Goal: Answer question/provide support

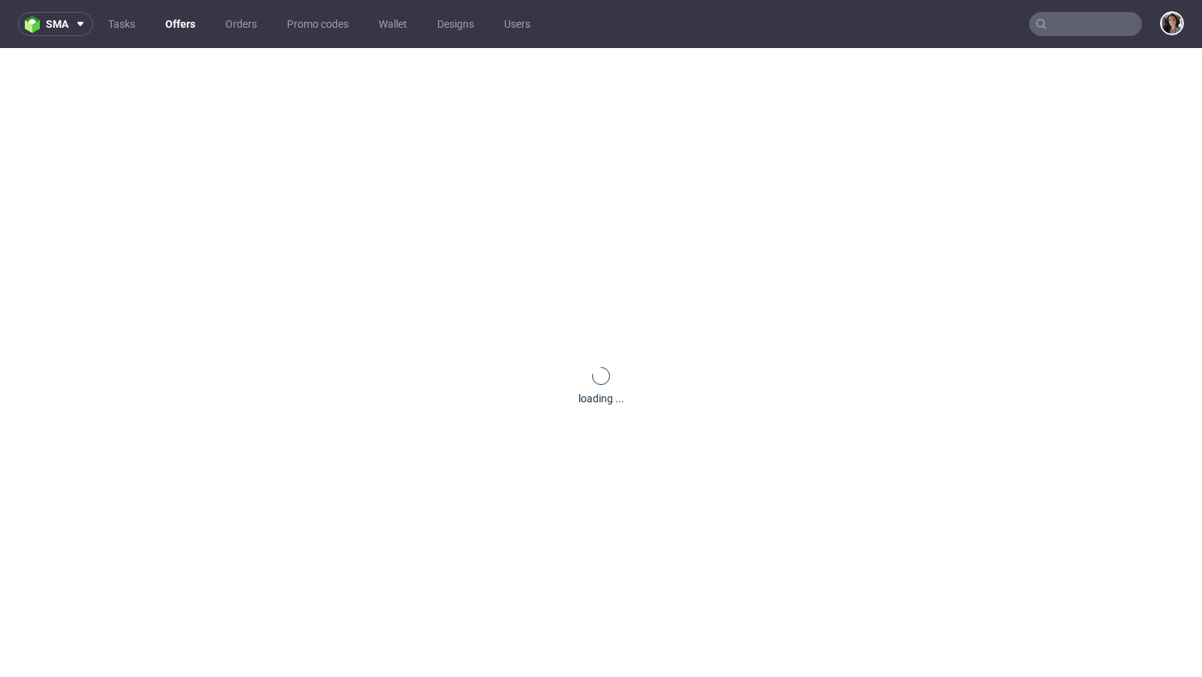
click at [1079, 8] on nav "sma Tasks Offers Orders Promo codes Wallet Designs Users" at bounding box center [601, 24] width 1202 height 48
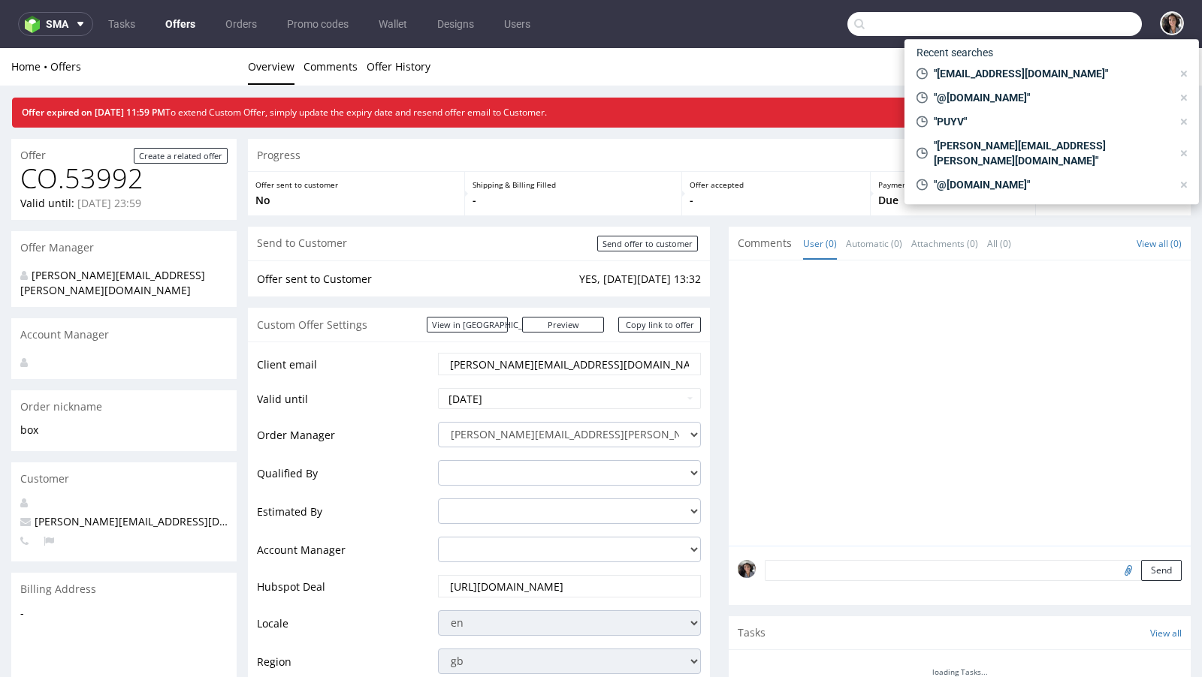
click at [1066, 19] on input "text" at bounding box center [994, 24] width 294 height 24
paste input "@kosibox.no"
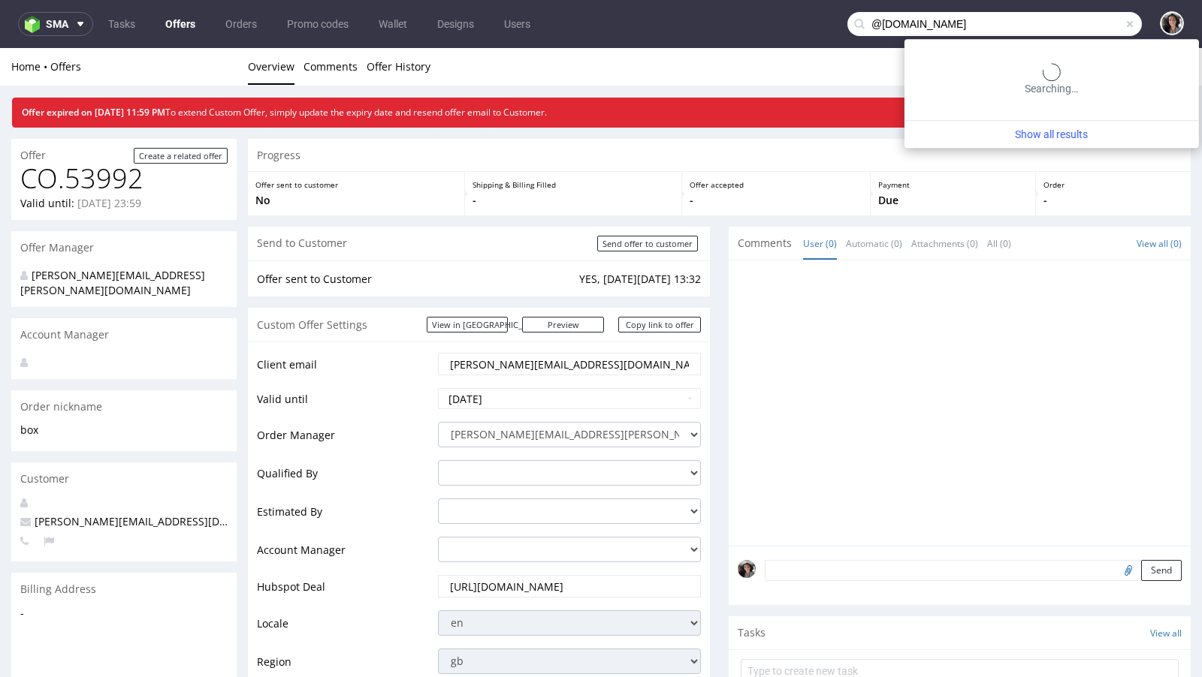
type input "@kosibox.no"
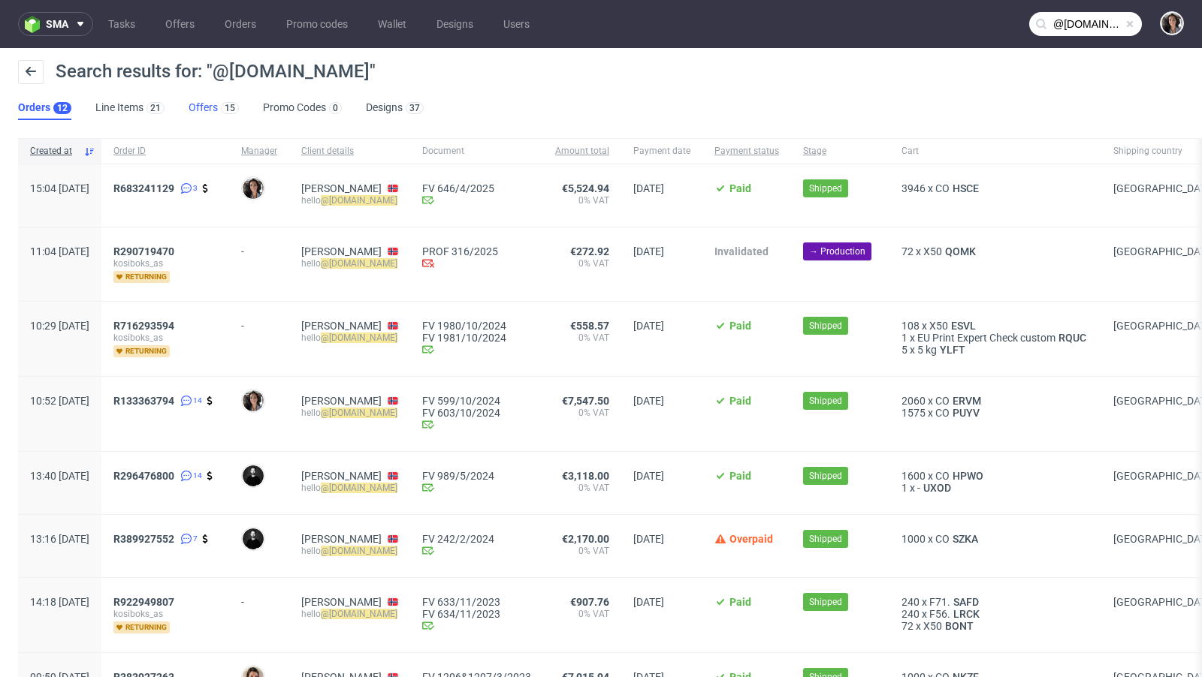
click at [192, 106] on link "Offers 15" at bounding box center [214, 108] width 50 height 24
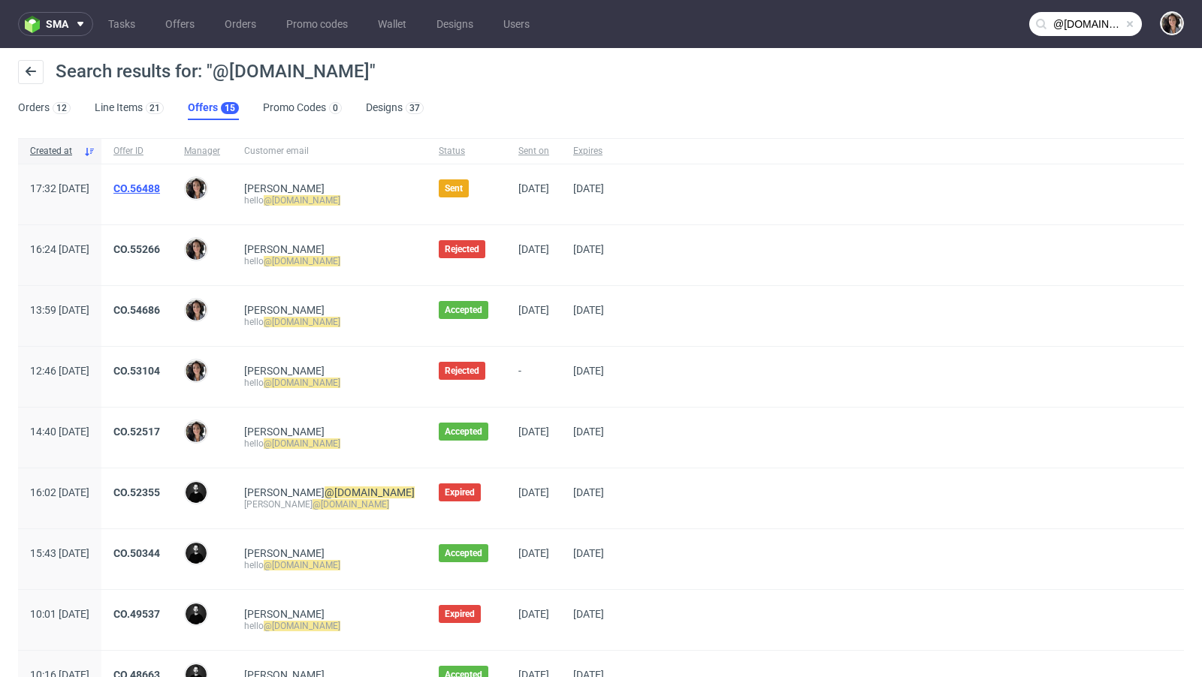
click at [160, 189] on link "CO.56488" at bounding box center [136, 188] width 47 height 12
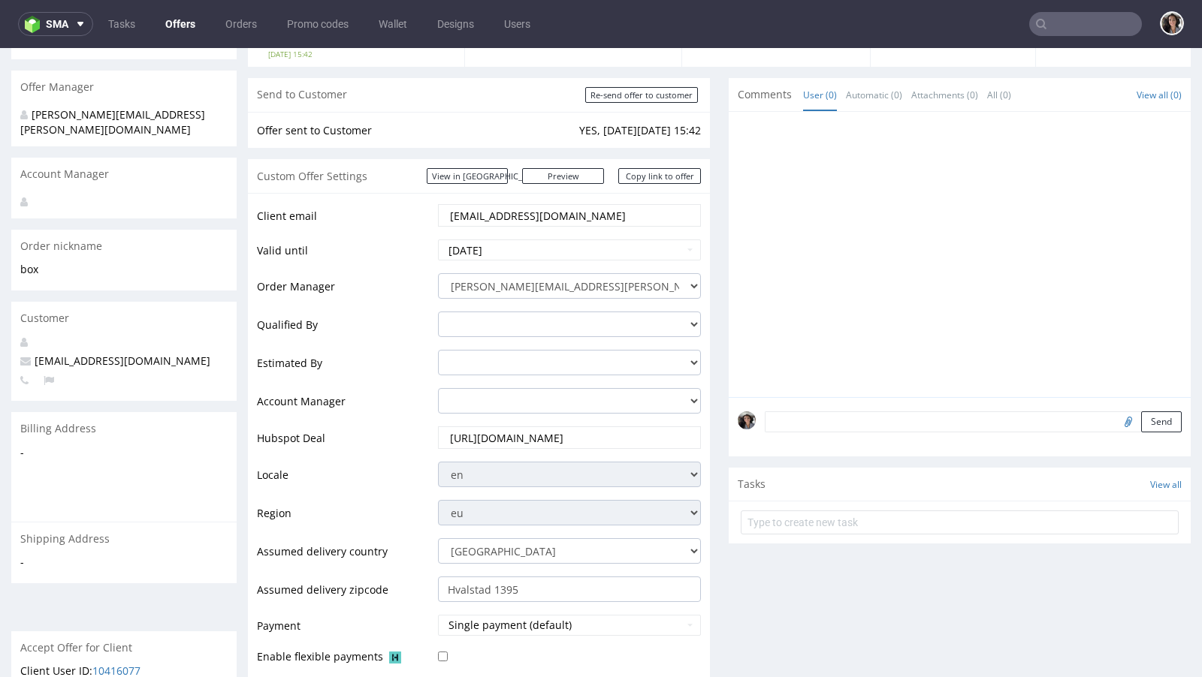
scroll to position [306, 0]
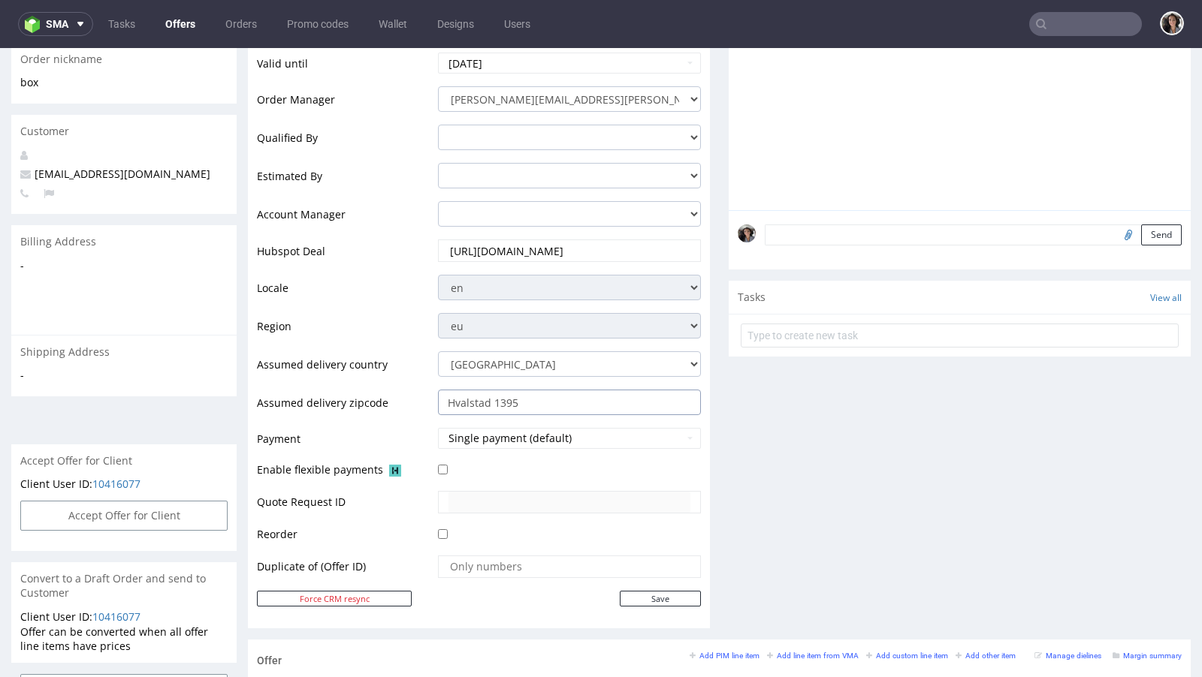
click at [497, 397] on input "Hvalstad 1395" at bounding box center [569, 403] width 263 height 26
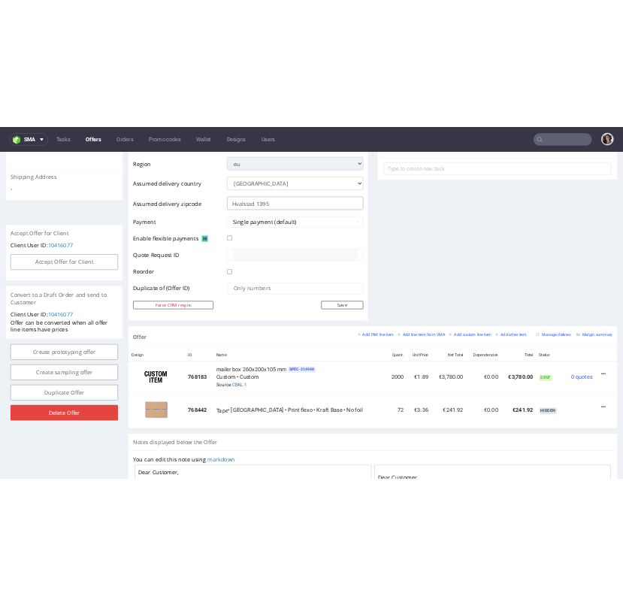
scroll to position [851, 0]
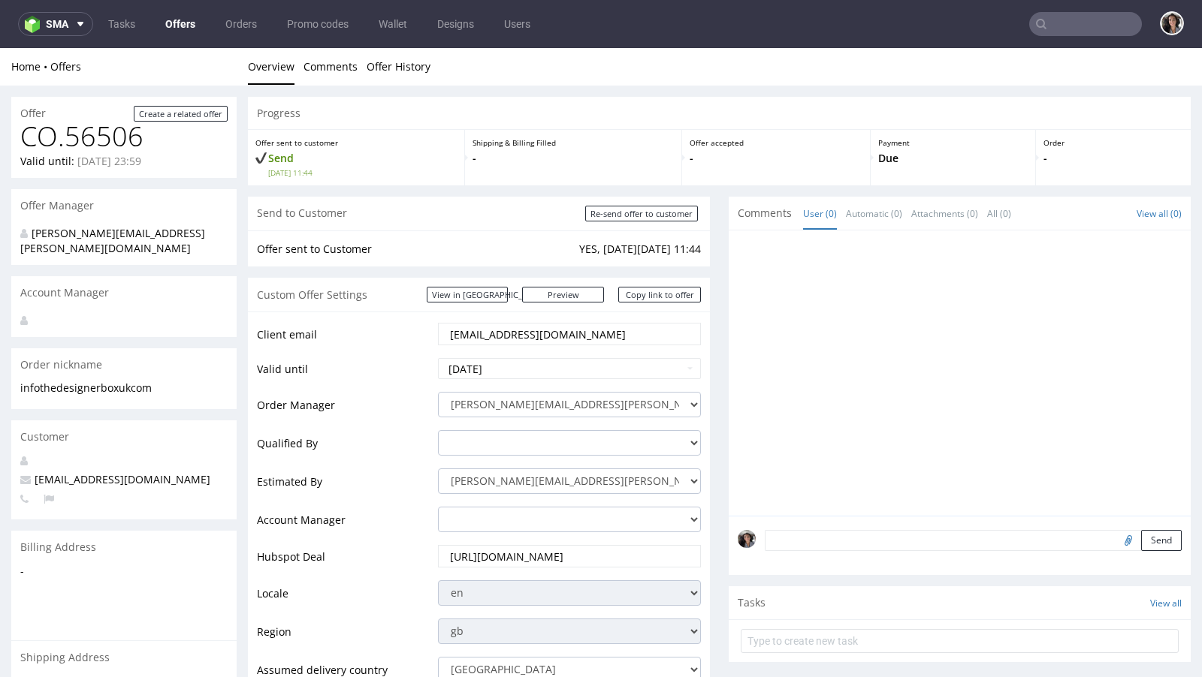
click at [617, 339] on input "info@thedesignerboxuk.com" at bounding box center [569, 334] width 242 height 21
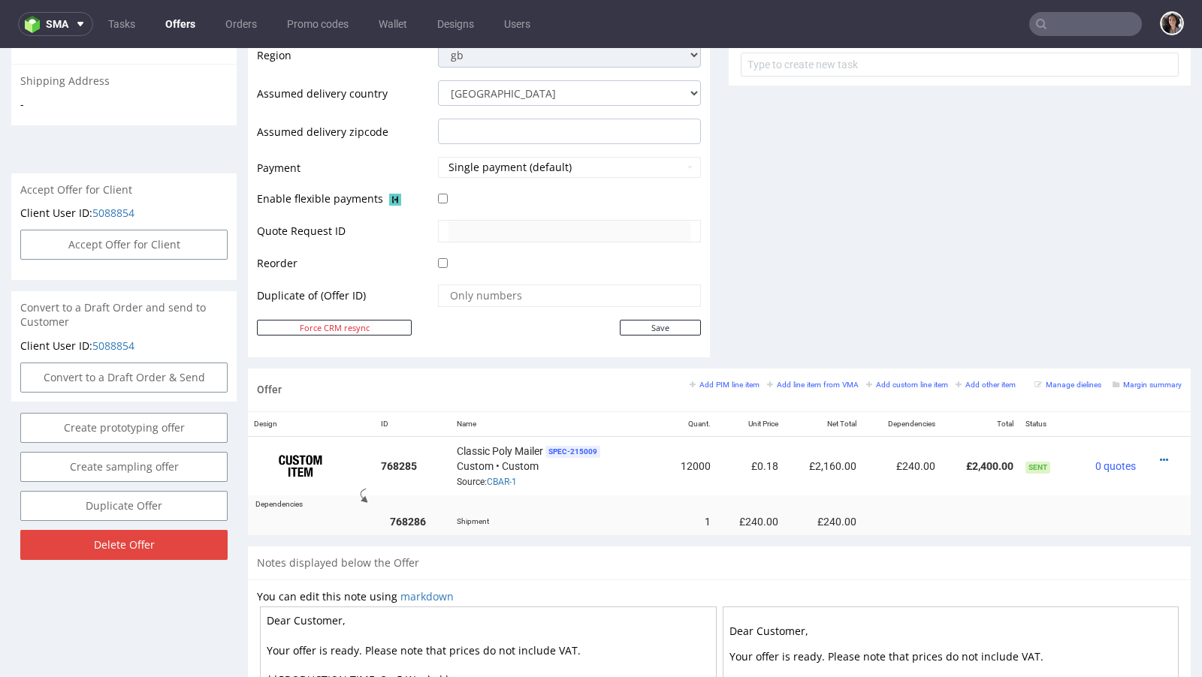
scroll to position [821, 0]
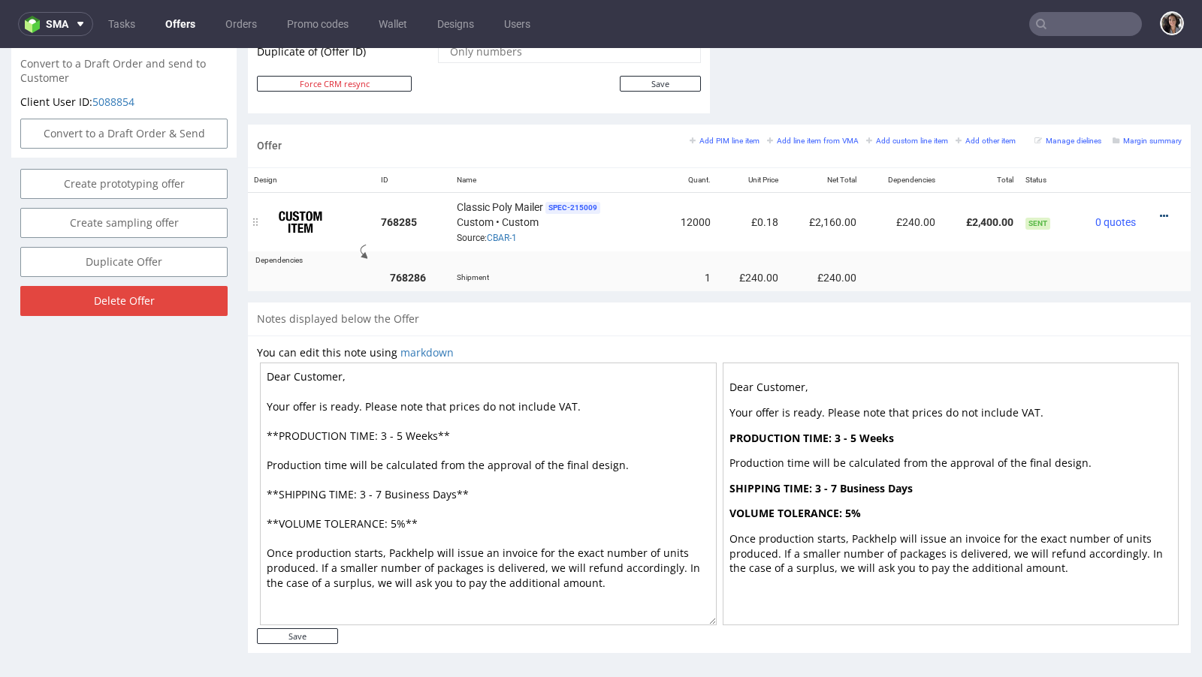
click at [1160, 211] on icon at bounding box center [1164, 216] width 8 height 11
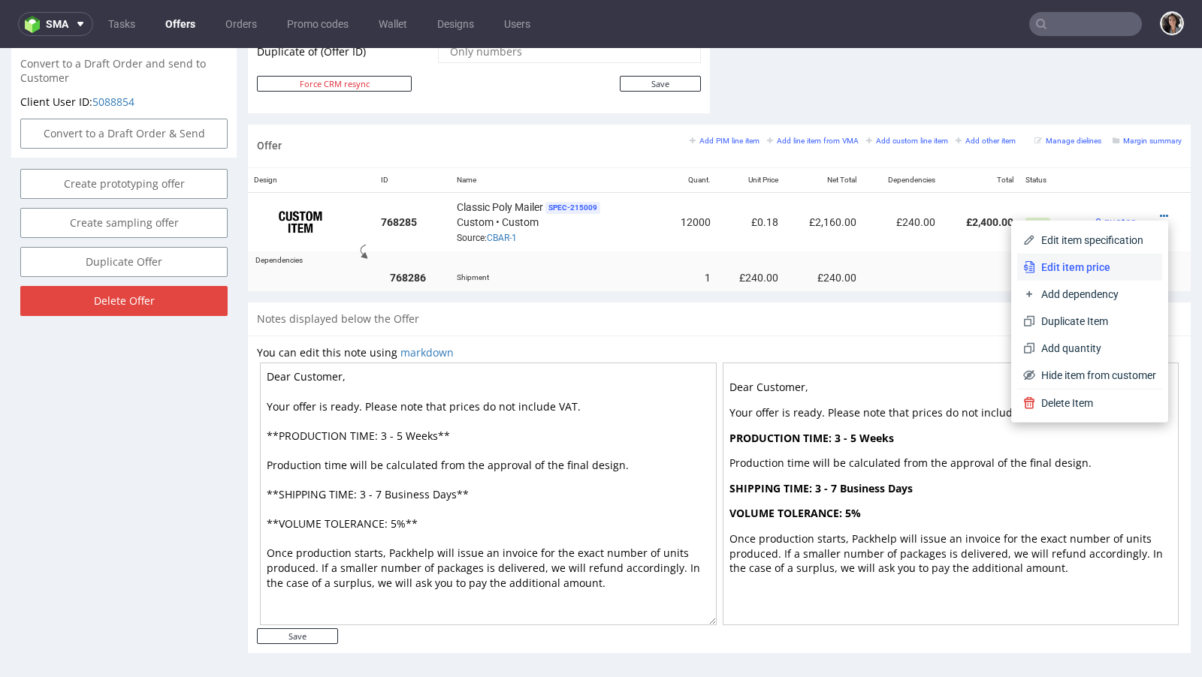
click at [1050, 266] on span "Edit item price" at bounding box center [1095, 267] width 121 height 15
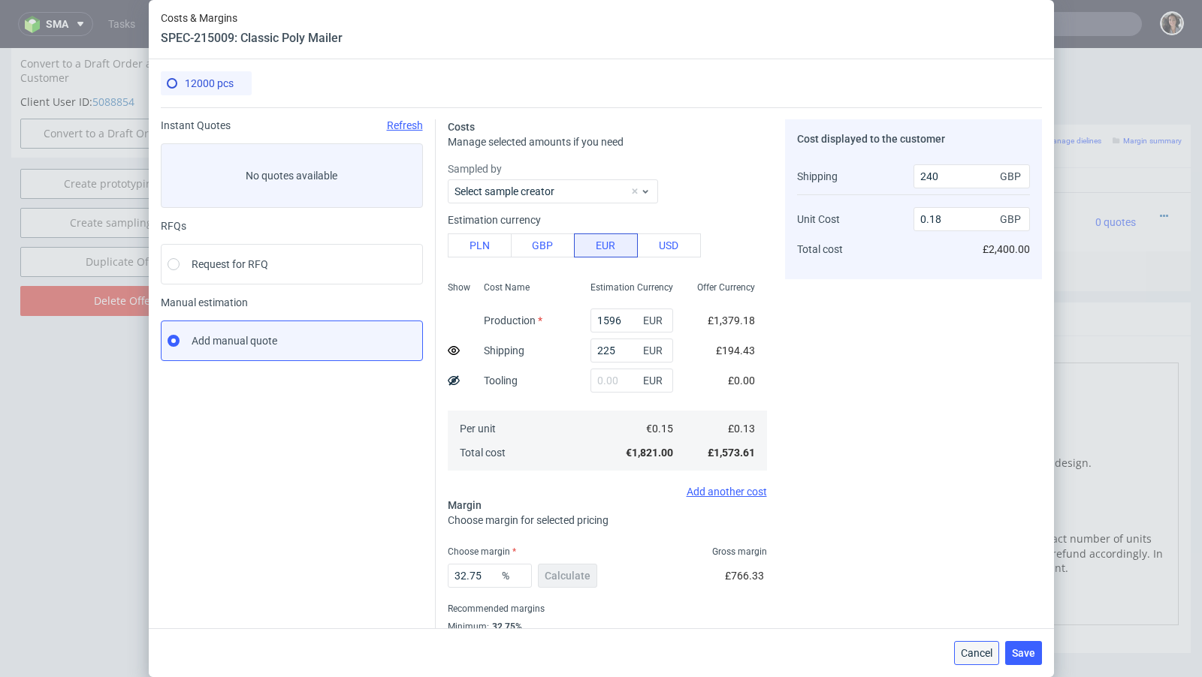
click at [985, 662] on button "Cancel" at bounding box center [976, 653] width 45 height 24
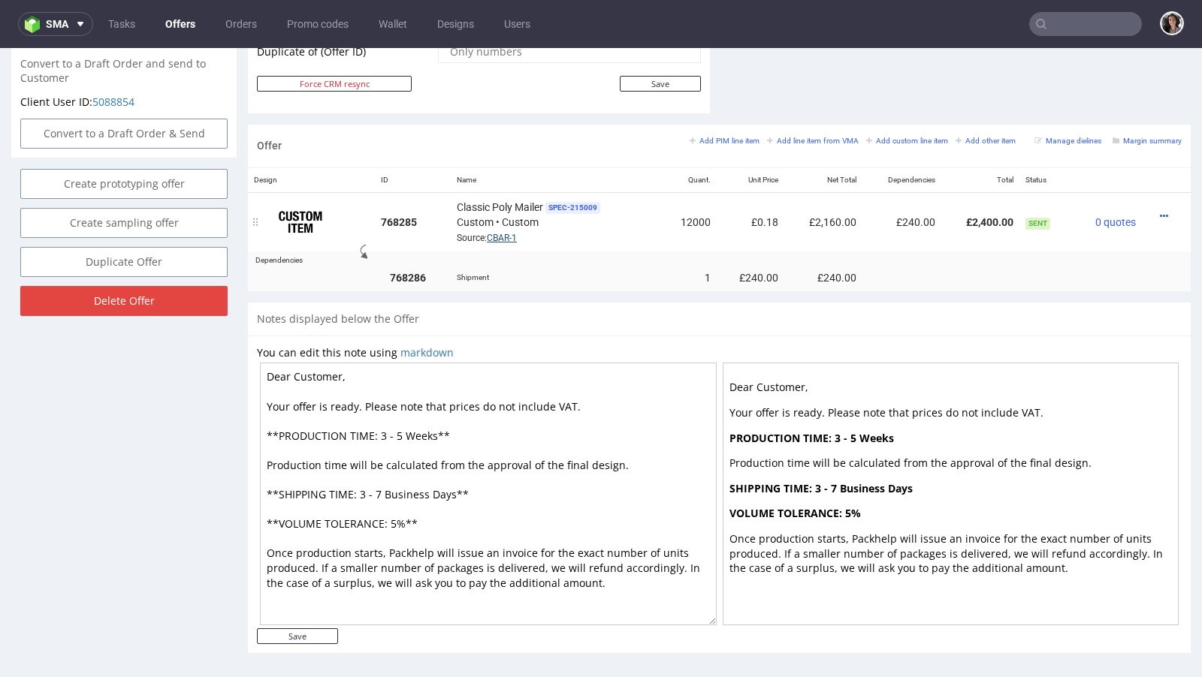
click at [499, 233] on link "CBAR-1" at bounding box center [502, 238] width 30 height 11
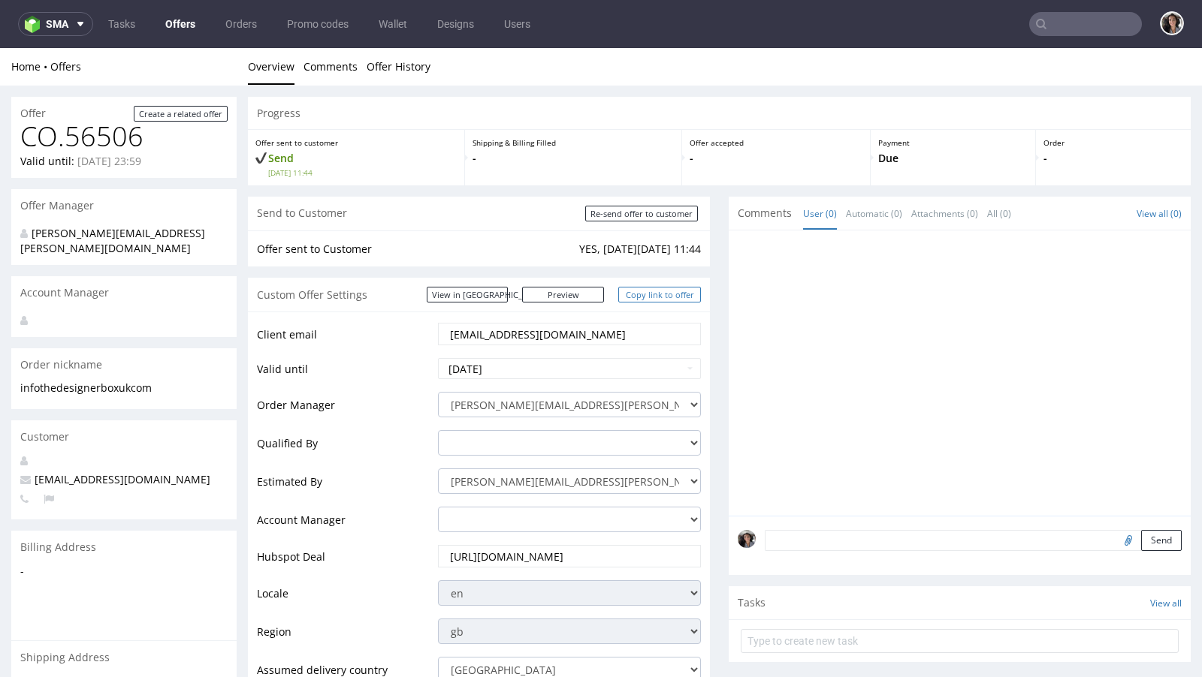
click at [659, 293] on link "Copy link to offer" at bounding box center [659, 295] width 83 height 16
click at [649, 213] on input "Re-send offer to customer" at bounding box center [641, 214] width 113 height 16
type input "In progress..."
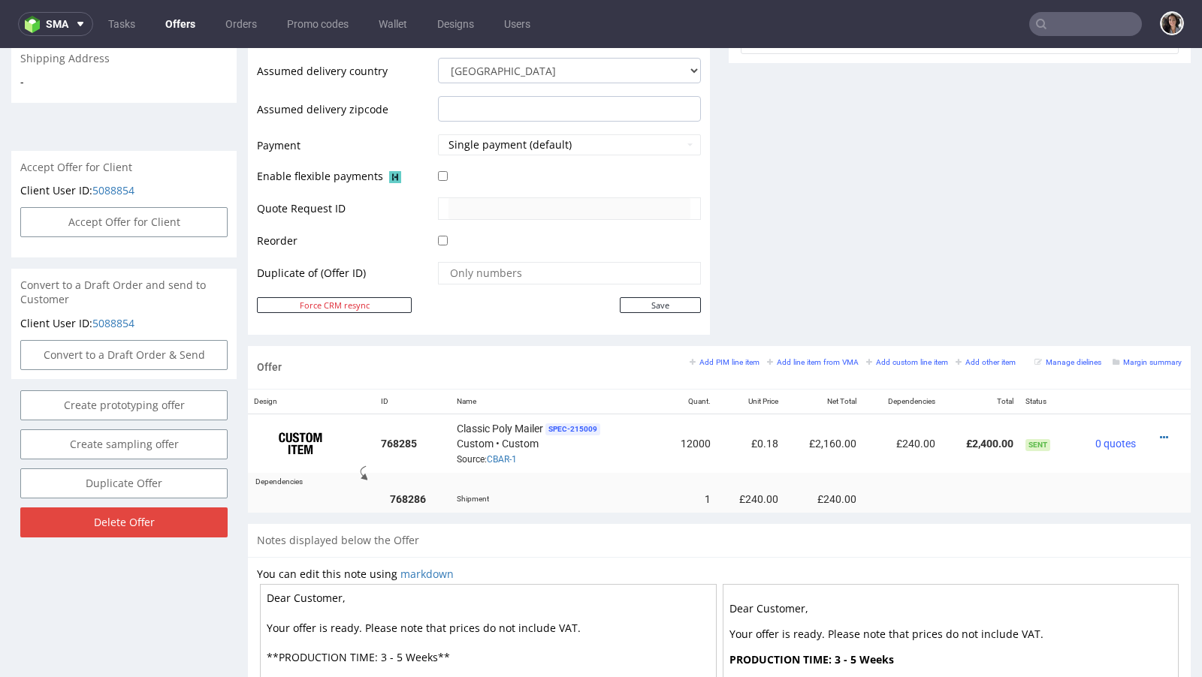
scroll to position [192, 0]
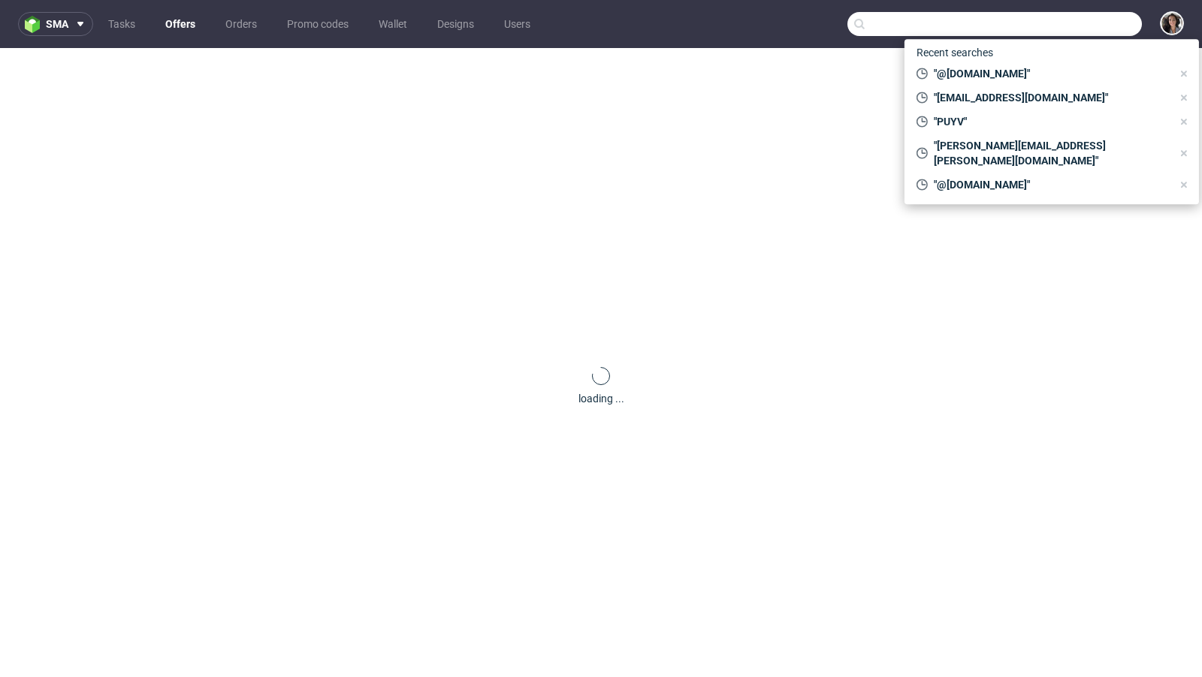
click at [1066, 29] on input "text" at bounding box center [994, 24] width 294 height 24
paste input "[EMAIL_ADDRESS][DOMAIN_NAME]"
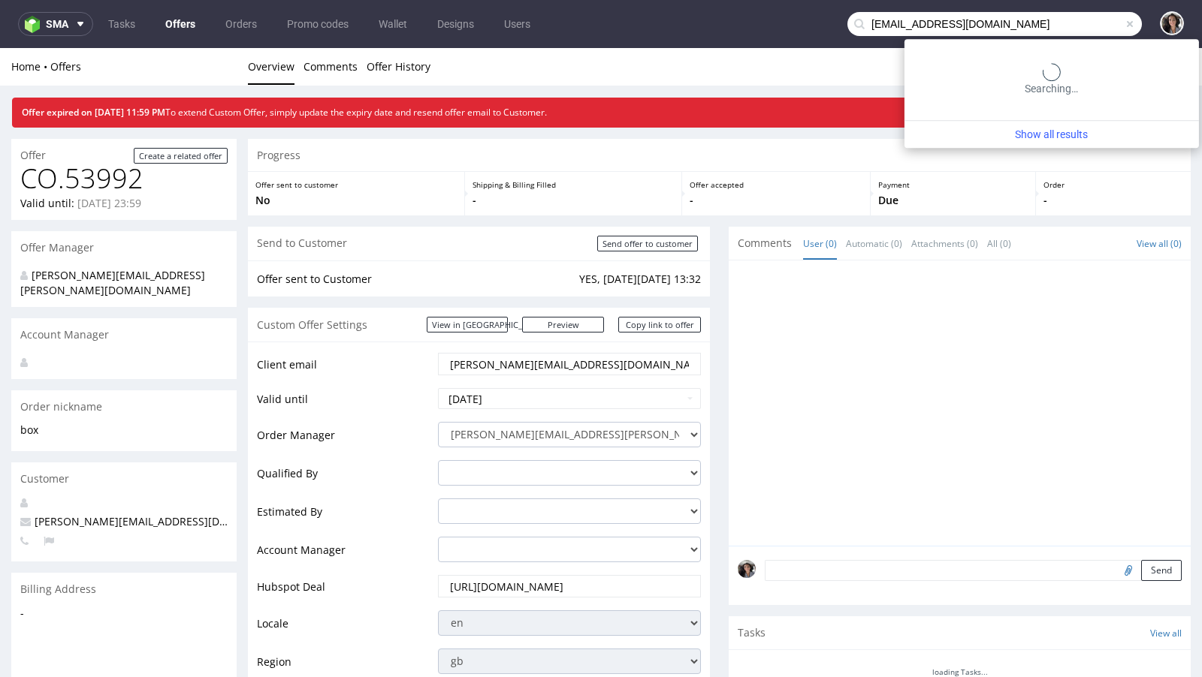
type input "[EMAIL_ADDRESS][DOMAIN_NAME]"
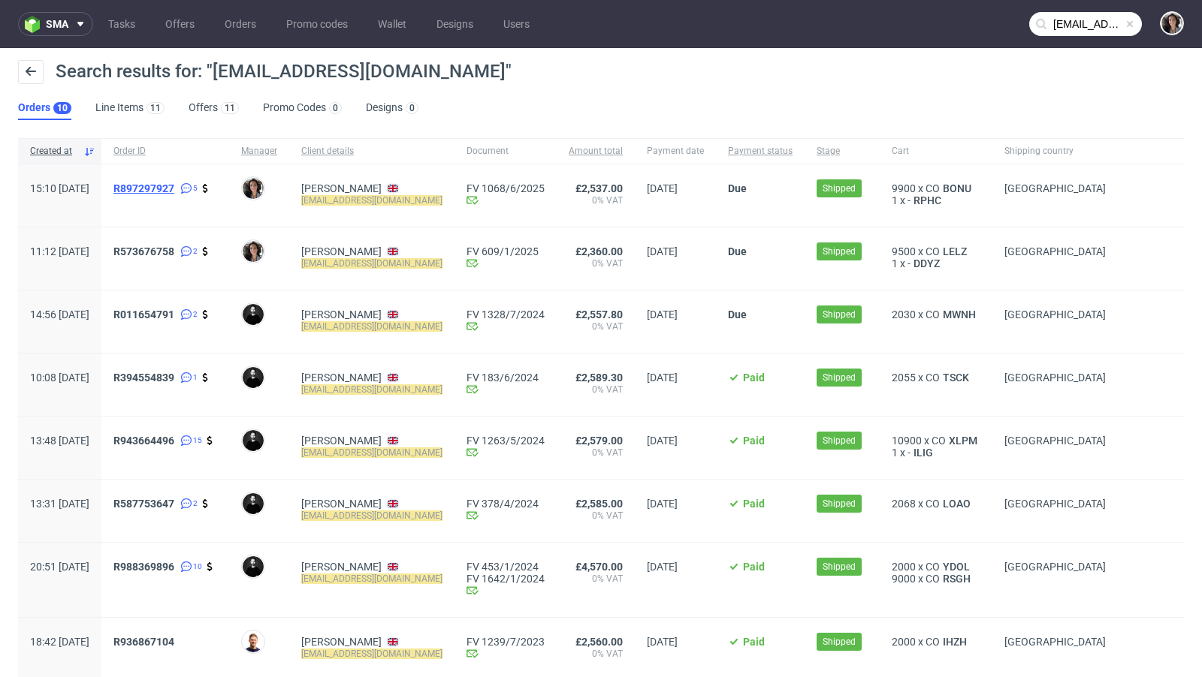
click at [174, 190] on span "R897297927" at bounding box center [143, 188] width 61 height 12
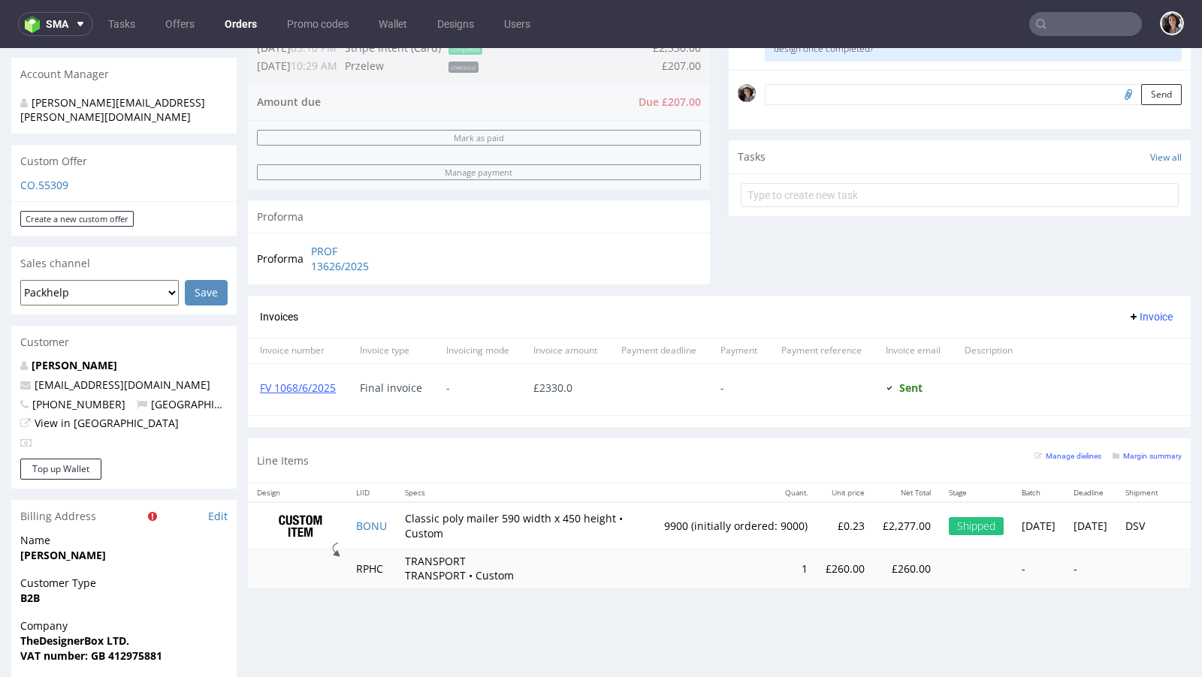
scroll to position [439, 0]
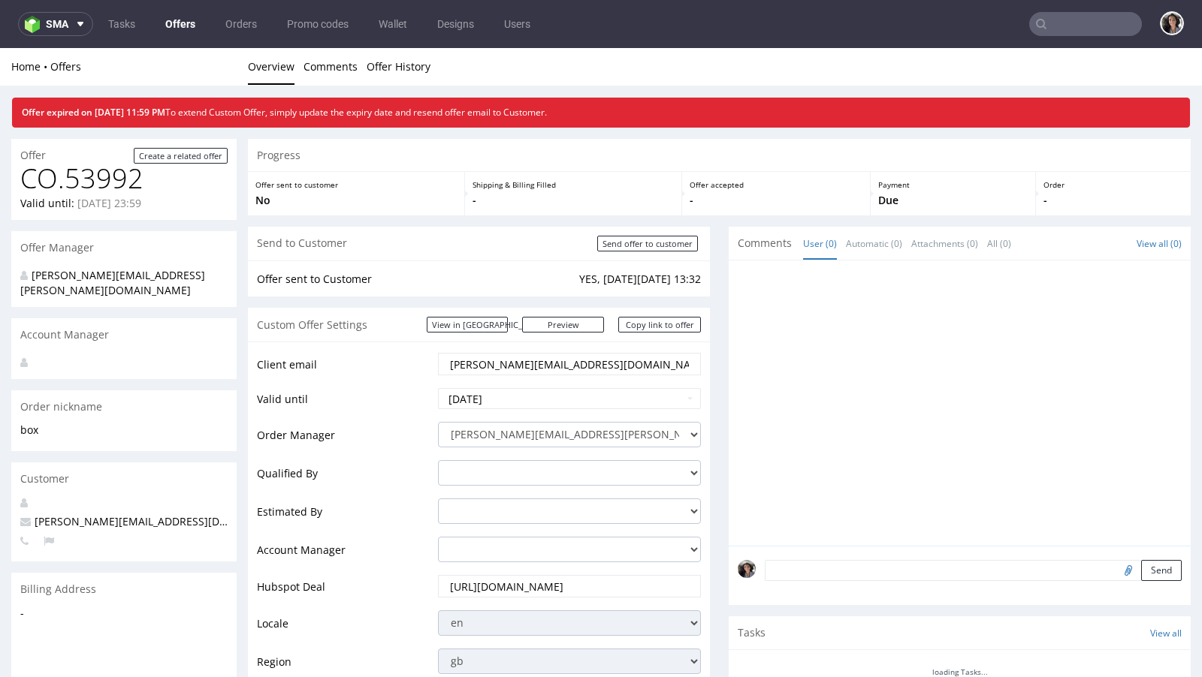
click at [1068, 16] on input "text" at bounding box center [1085, 24] width 113 height 24
paste input "LELZ"
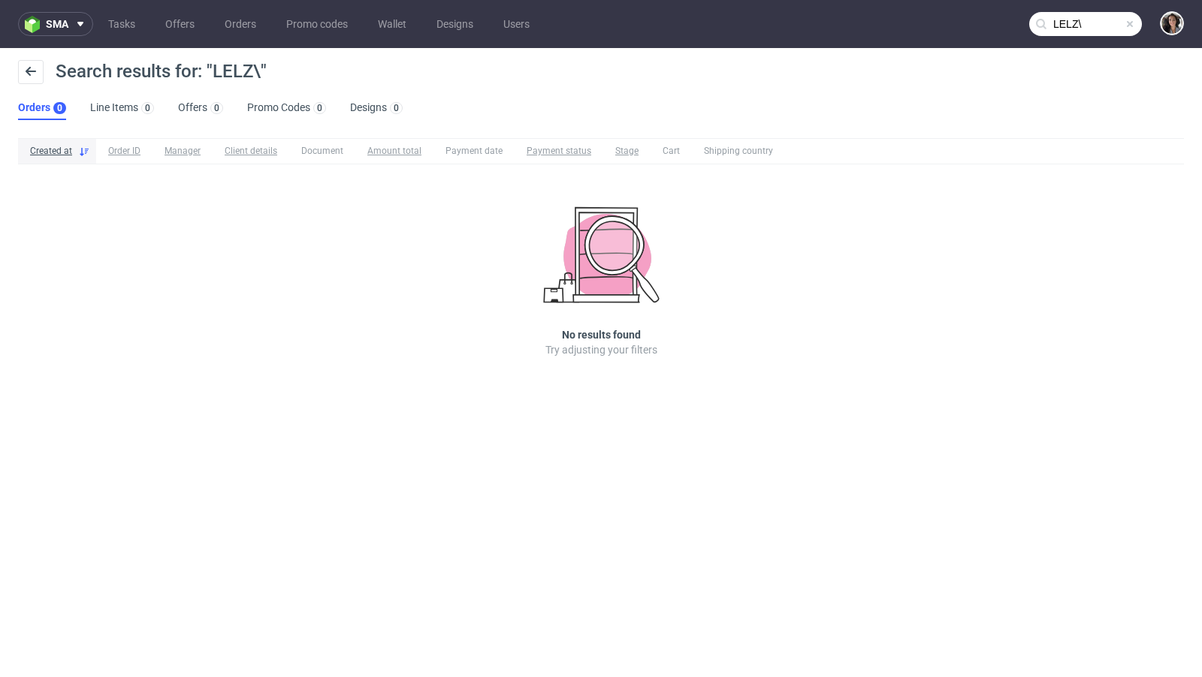
click at [1073, 21] on input "LELZ\" at bounding box center [1085, 24] width 113 height 24
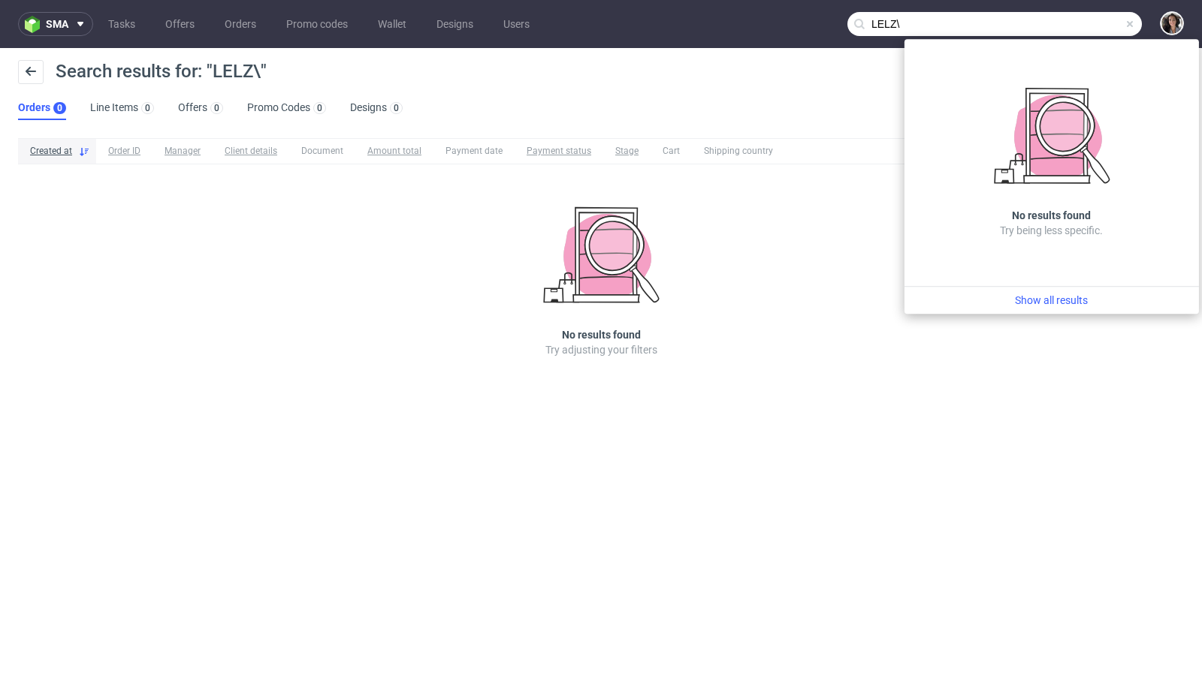
click at [1016, 29] on input "LELZ\" at bounding box center [994, 24] width 294 height 24
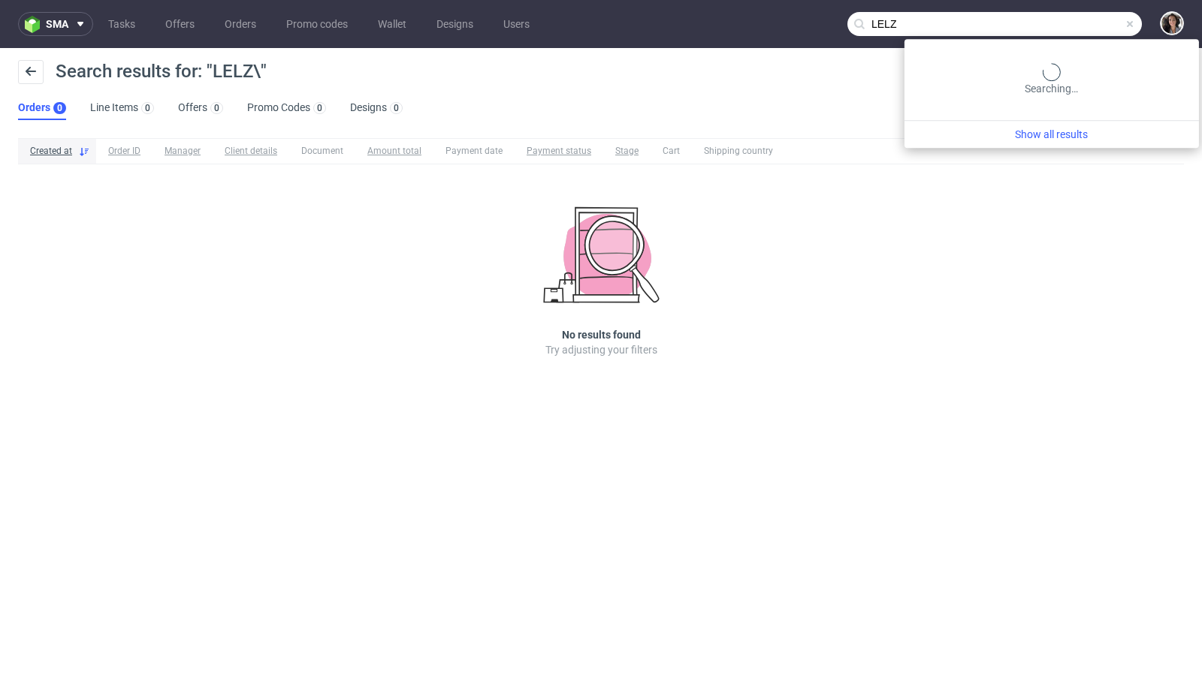
type input "LELZ"
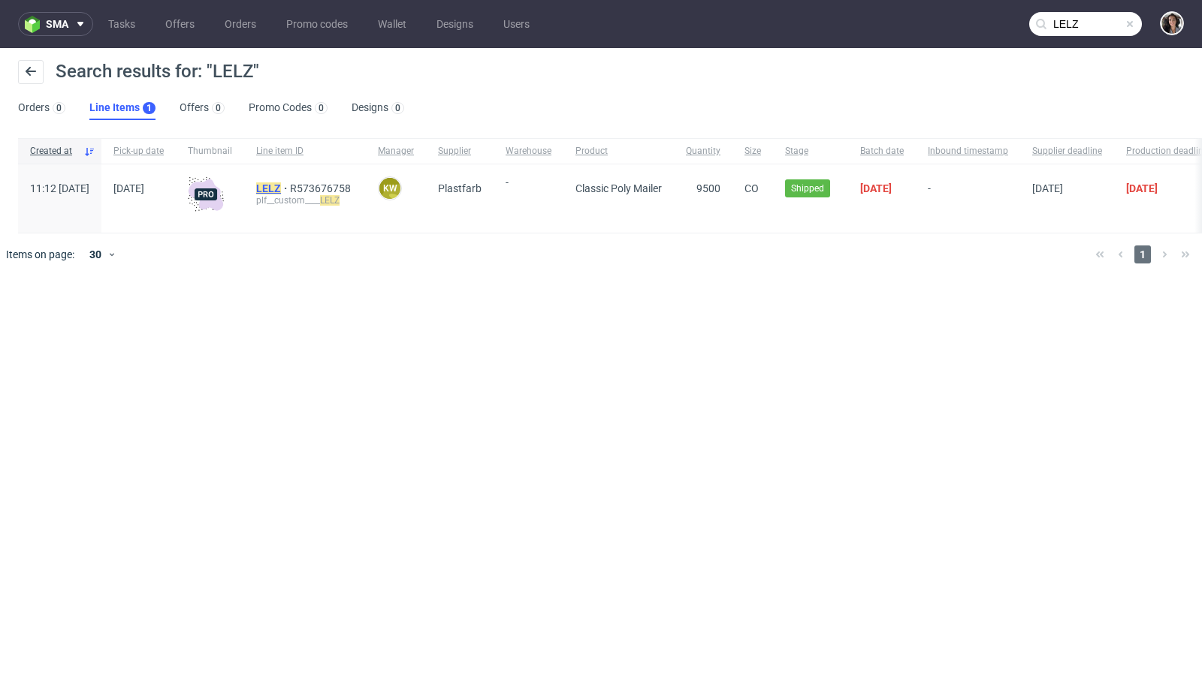
click at [281, 183] on mark "LELZ" at bounding box center [268, 188] width 25 height 12
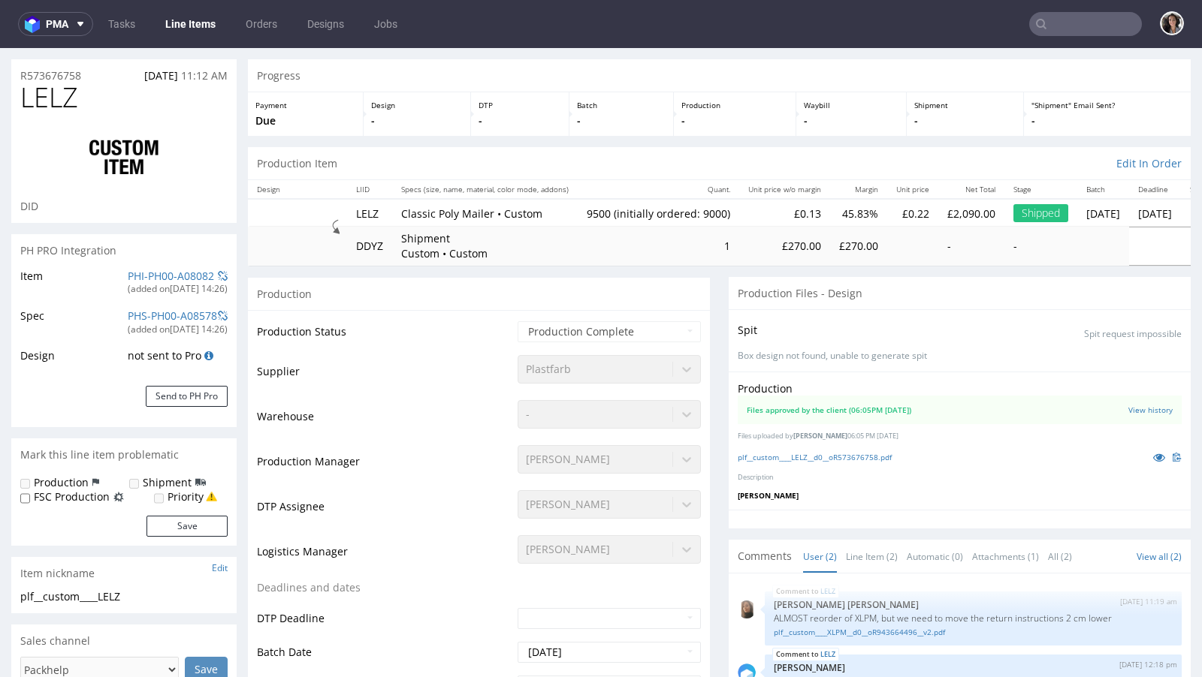
select select "in_progress"
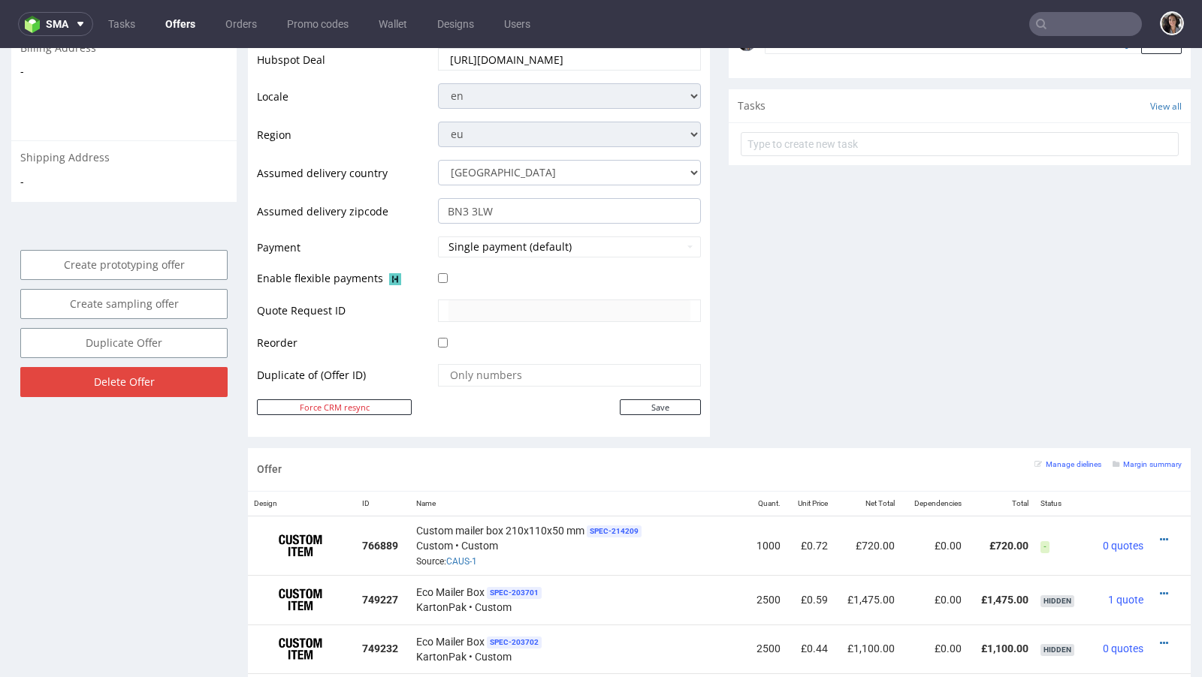
scroll to position [541, 0]
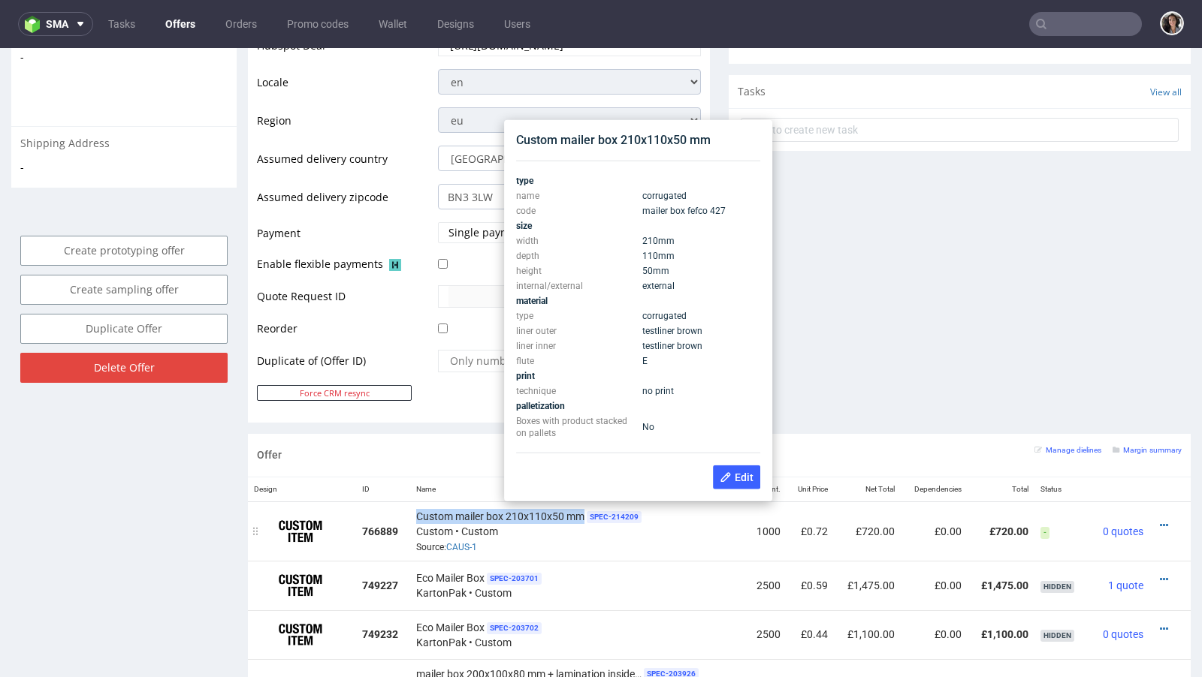
copy span "Custom mailer box 210x110x50 mm"
drag, startPoint x: 412, startPoint y: 506, endPoint x: 585, endPoint y: 513, distance: 172.9
click at [585, 513] on td "Custom mailer box 210x110x50 mm SPEC- 214209 Custom • Custom Source: CAUS-1" at bounding box center [578, 531] width 336 height 59
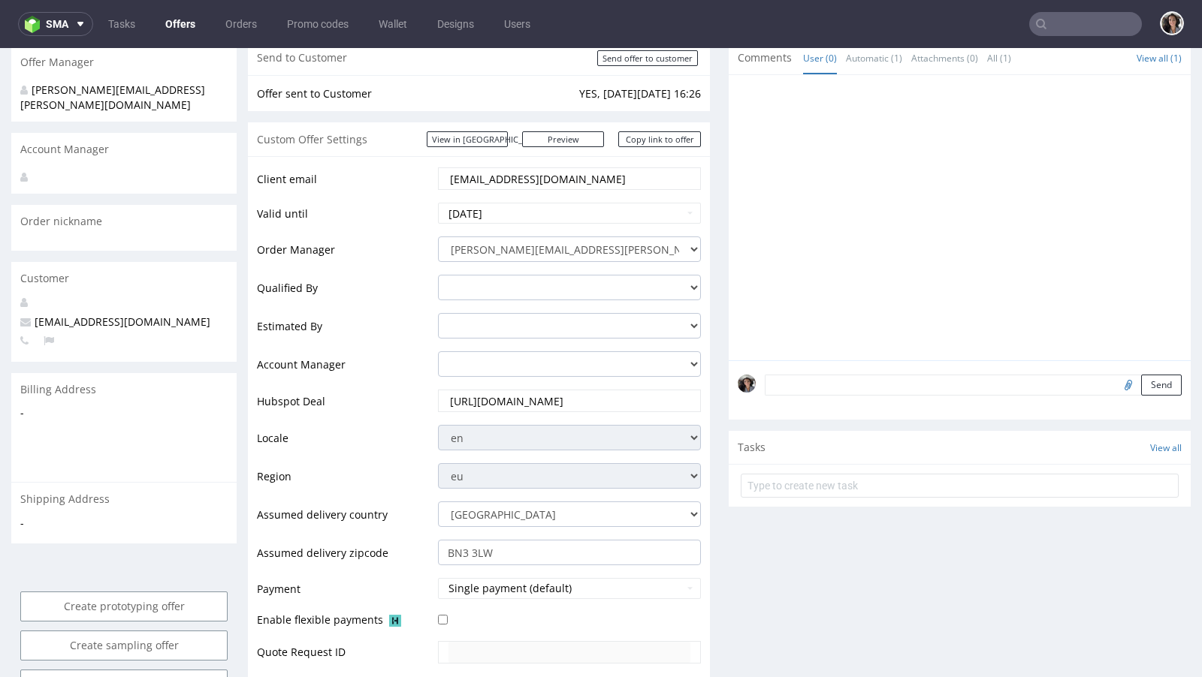
scroll to position [0, 0]
